Goal: Information Seeking & Learning: Check status

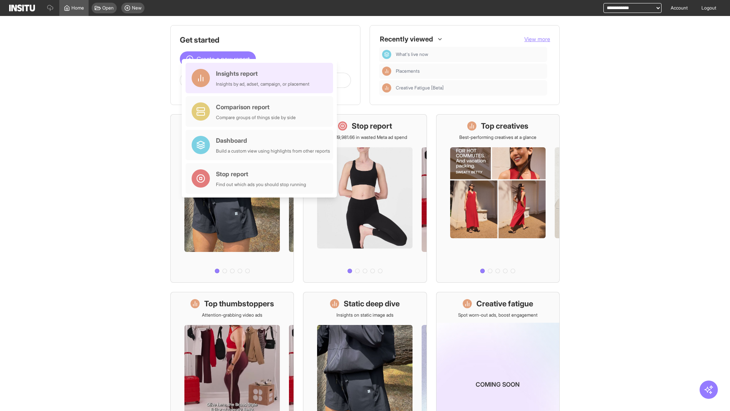
click at [261, 78] on div "Insights report Insights by ad, adset, campaign, or placement" at bounding box center [263, 78] width 94 height 18
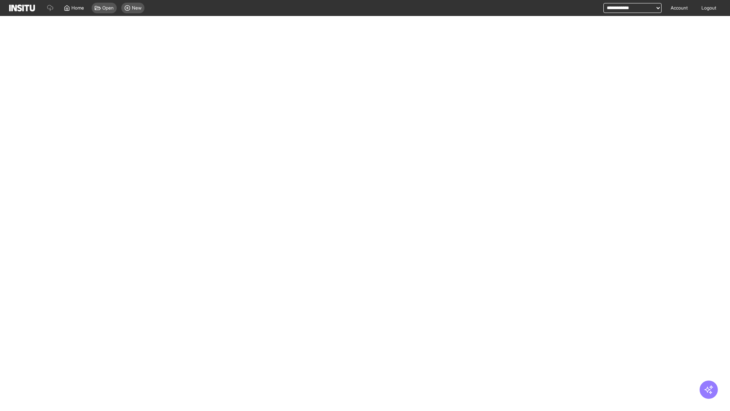
select select "**"
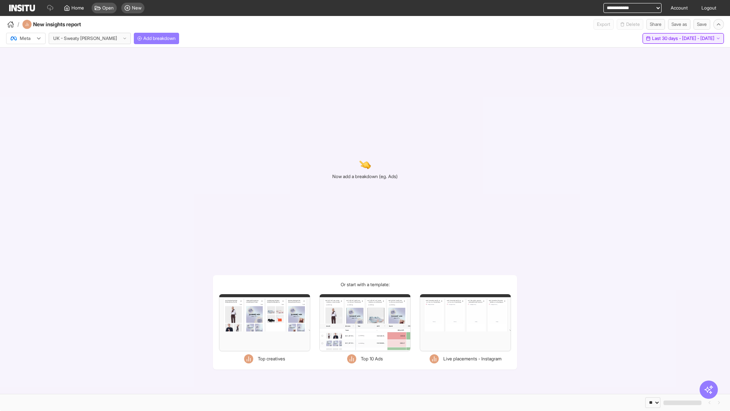
click at [666, 38] on span "Last 30 days - [DATE] - [DATE]" at bounding box center [683, 38] width 62 height 6
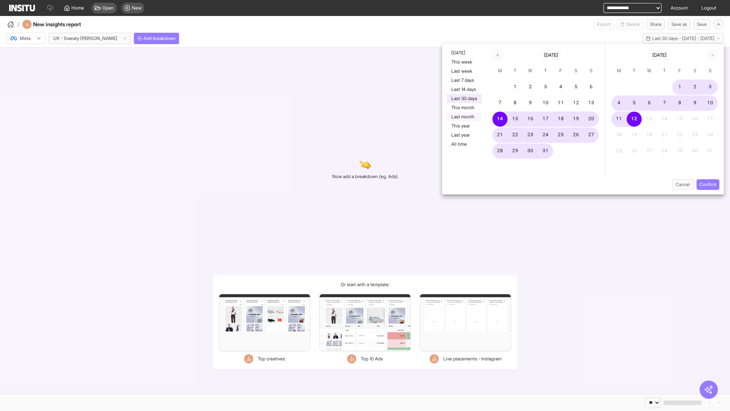
click at [464, 117] on button "Last month" at bounding box center [464, 116] width 35 height 9
